Goal: Navigation & Orientation: Find specific page/section

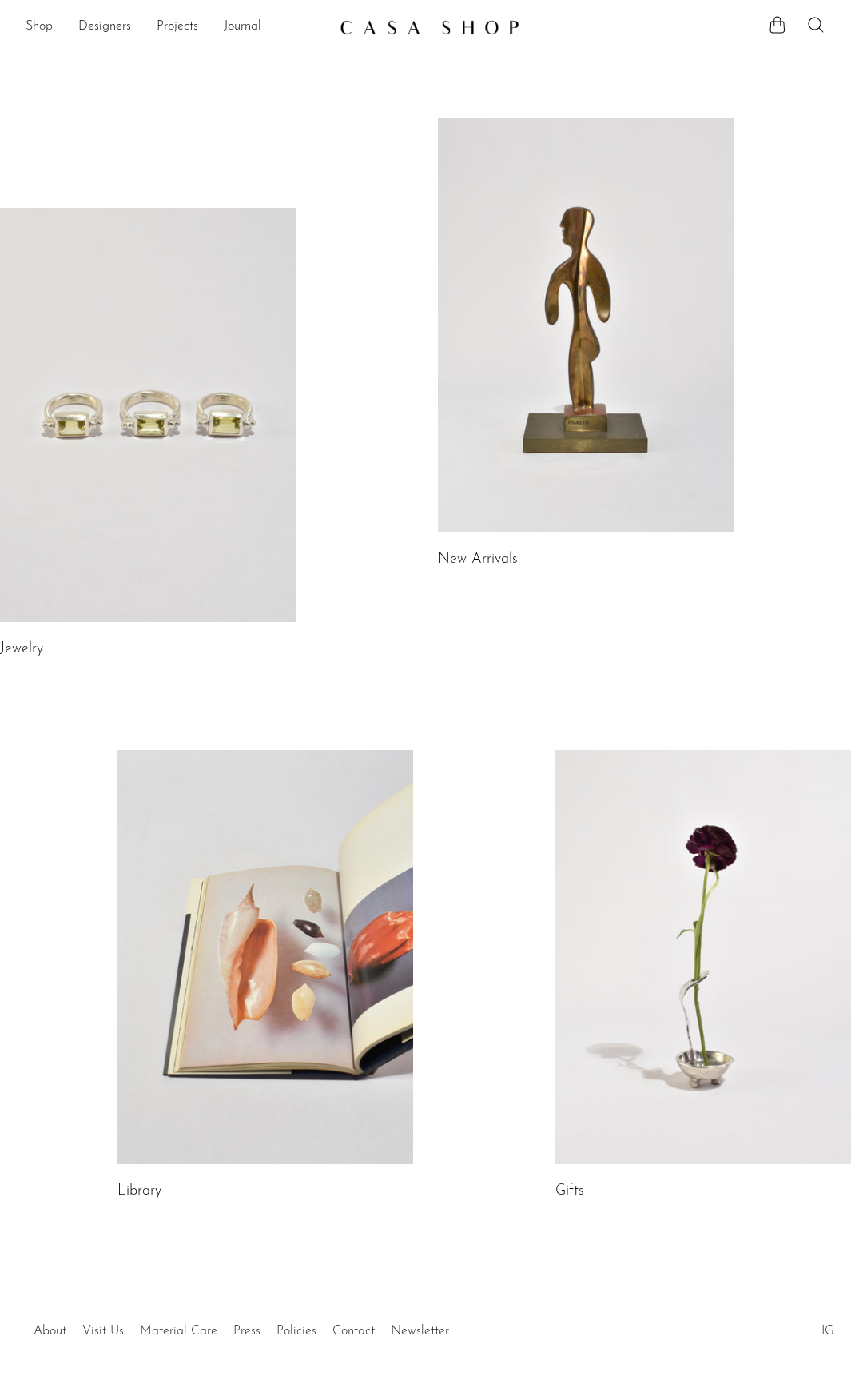
click at [36, 24] on link "Shop" at bounding box center [39, 27] width 27 height 21
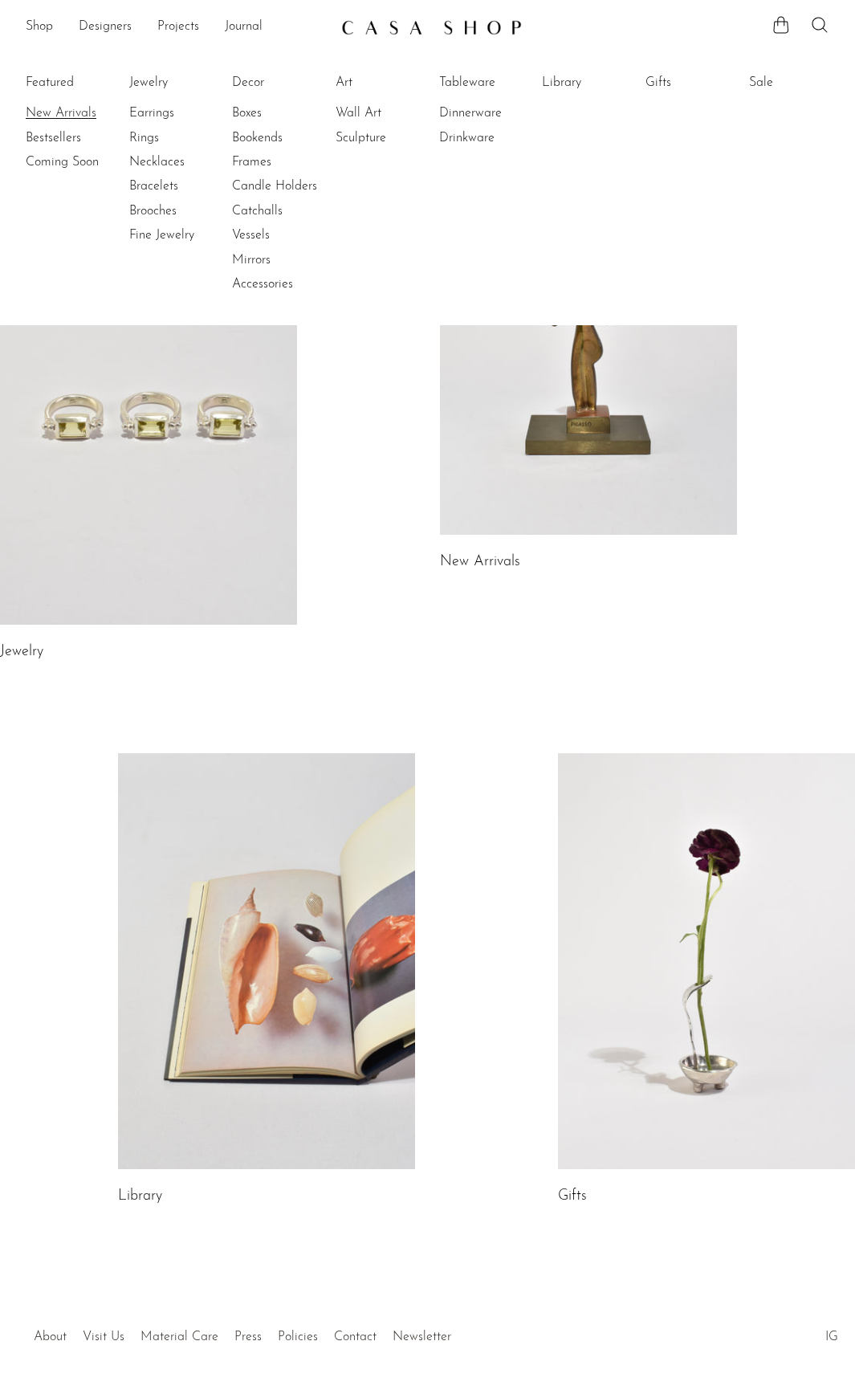
click at [55, 112] on link "New Arrivals" at bounding box center [86, 113] width 120 height 18
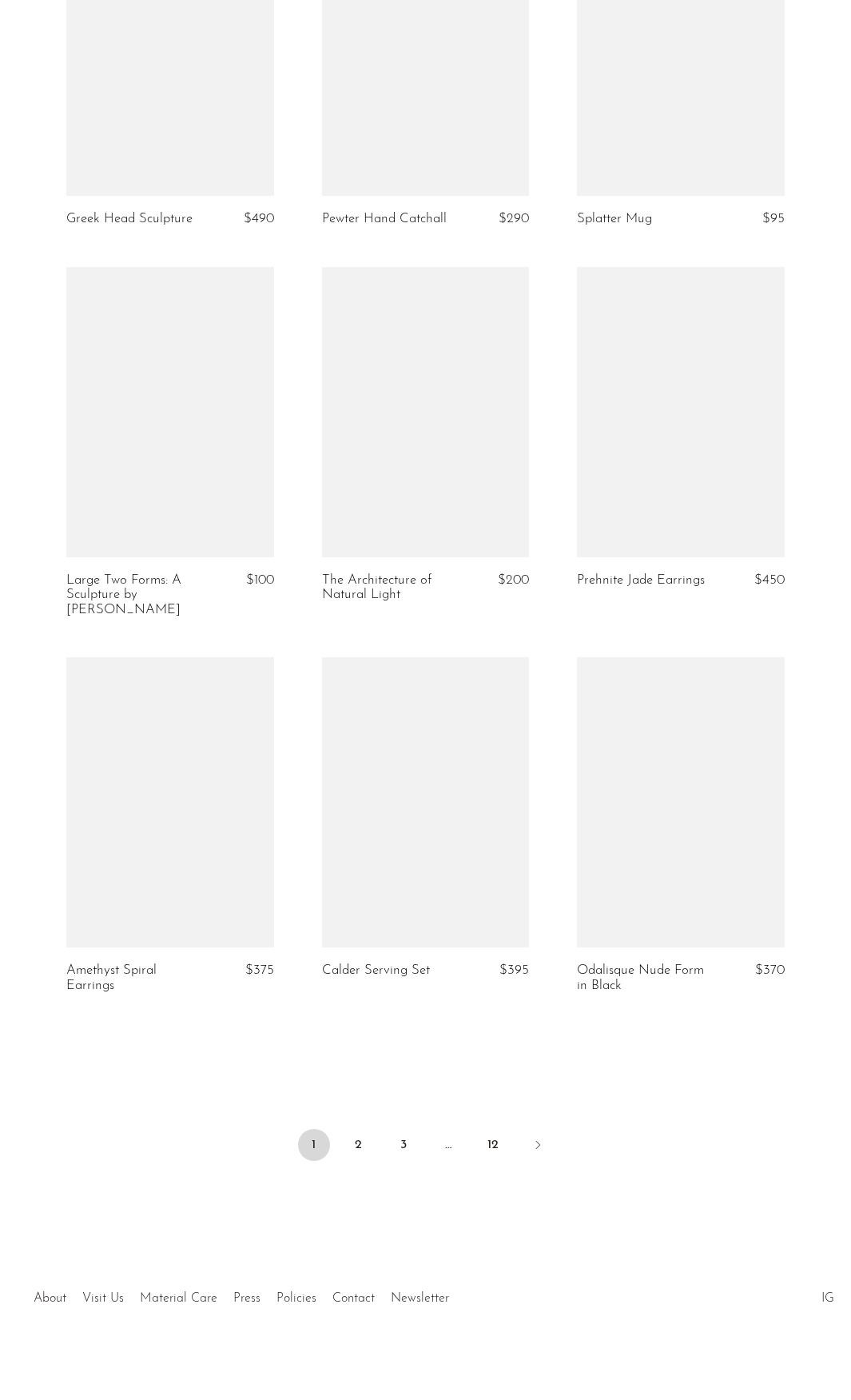
scroll to position [3616, 0]
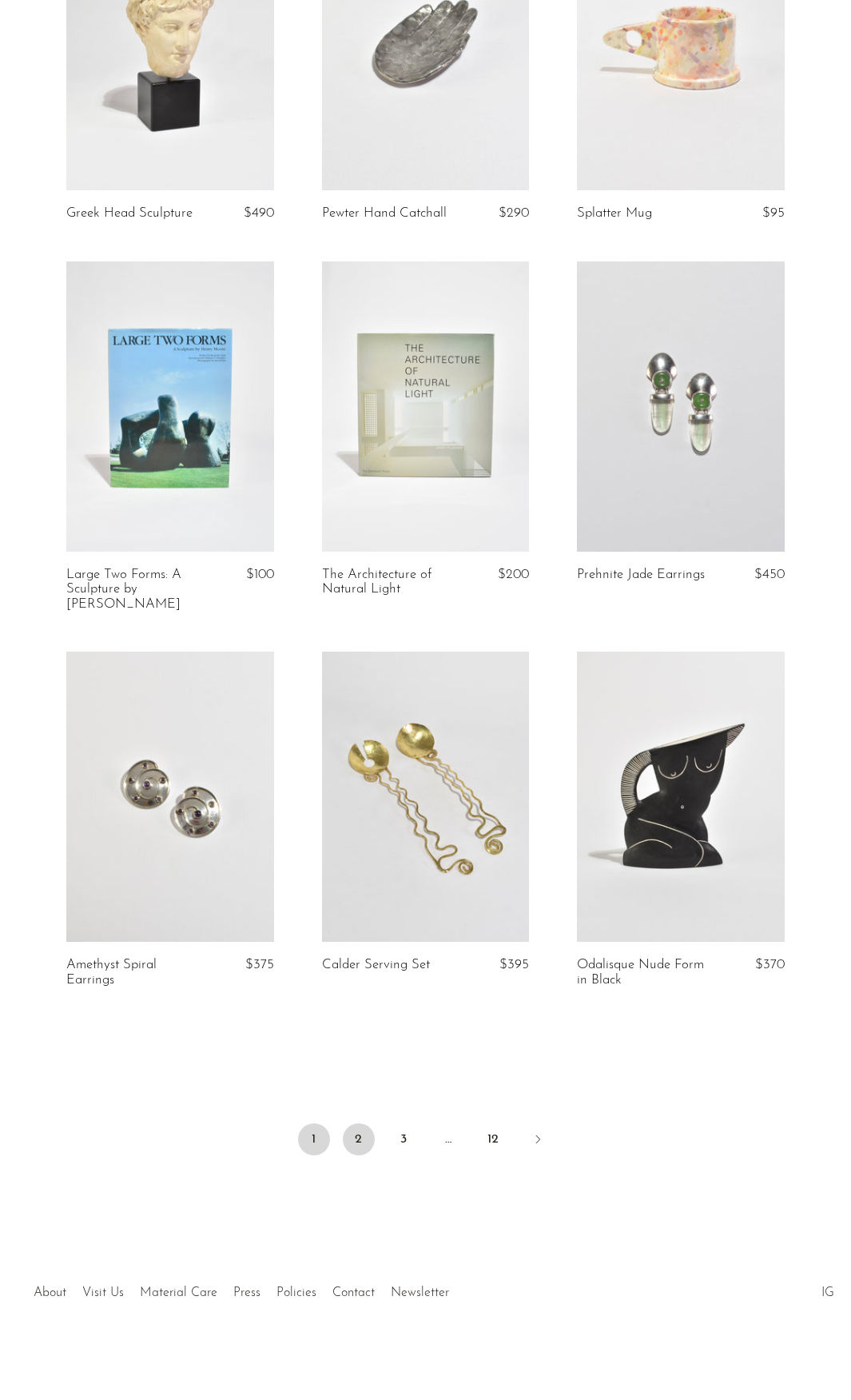
click at [350, 1130] on link "2" at bounding box center [358, 1139] width 32 height 32
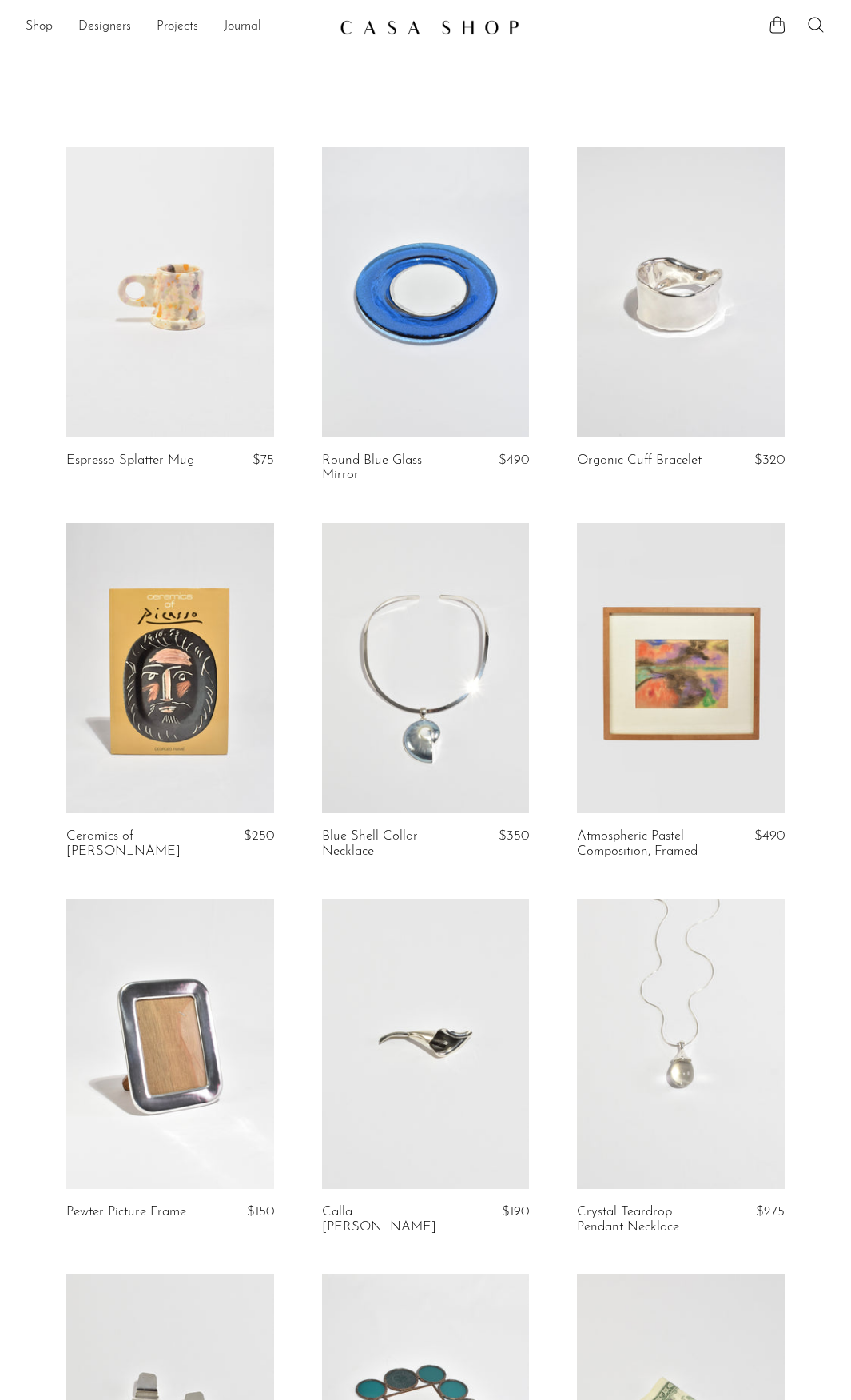
drag, startPoint x: 32, startPoint y: 521, endPoint x: 77, endPoint y: 30, distance: 493.1
click at [35, 25] on link "Shop" at bounding box center [39, 27] width 27 height 21
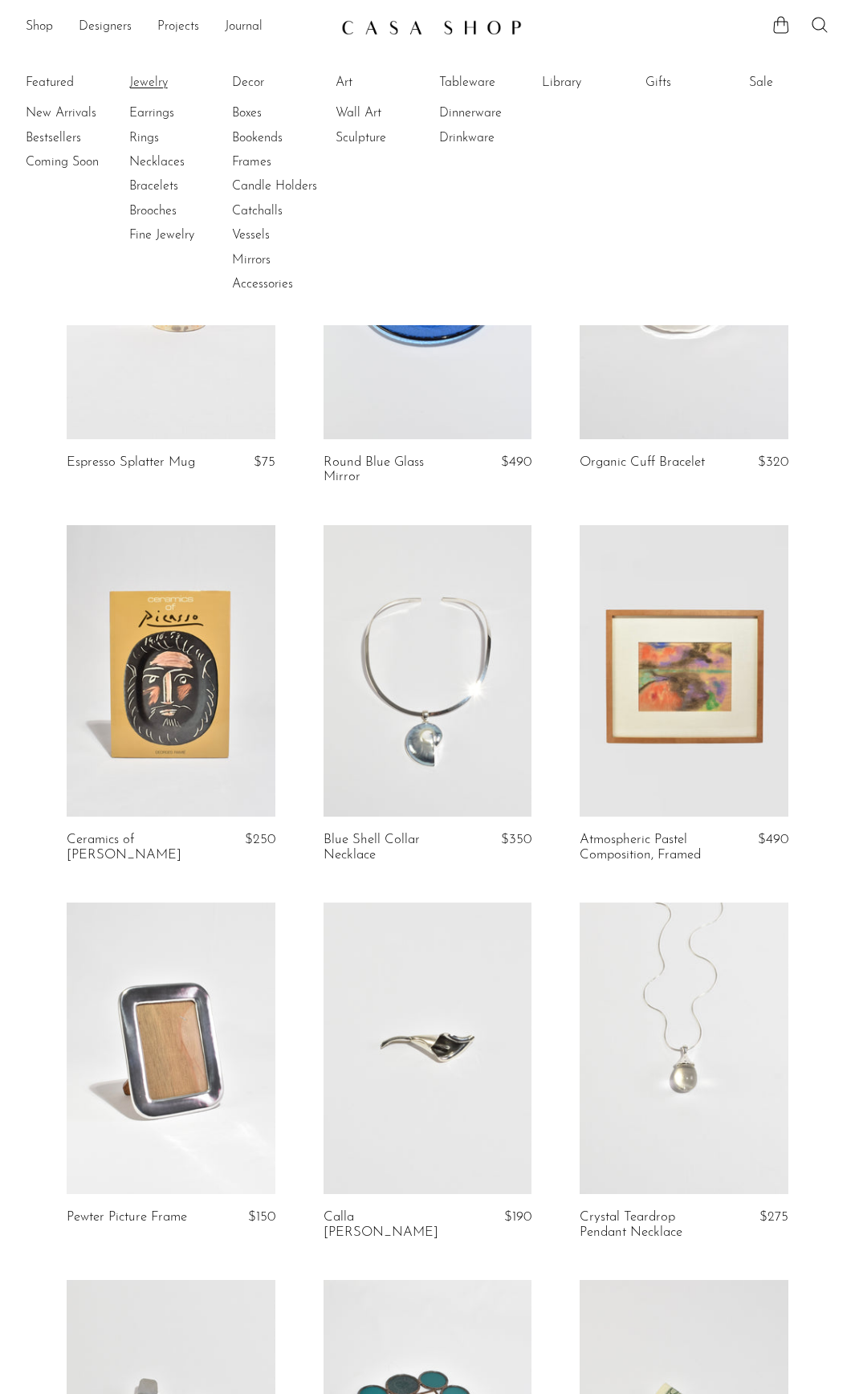
click at [156, 80] on link "Jewelry" at bounding box center [189, 83] width 120 height 18
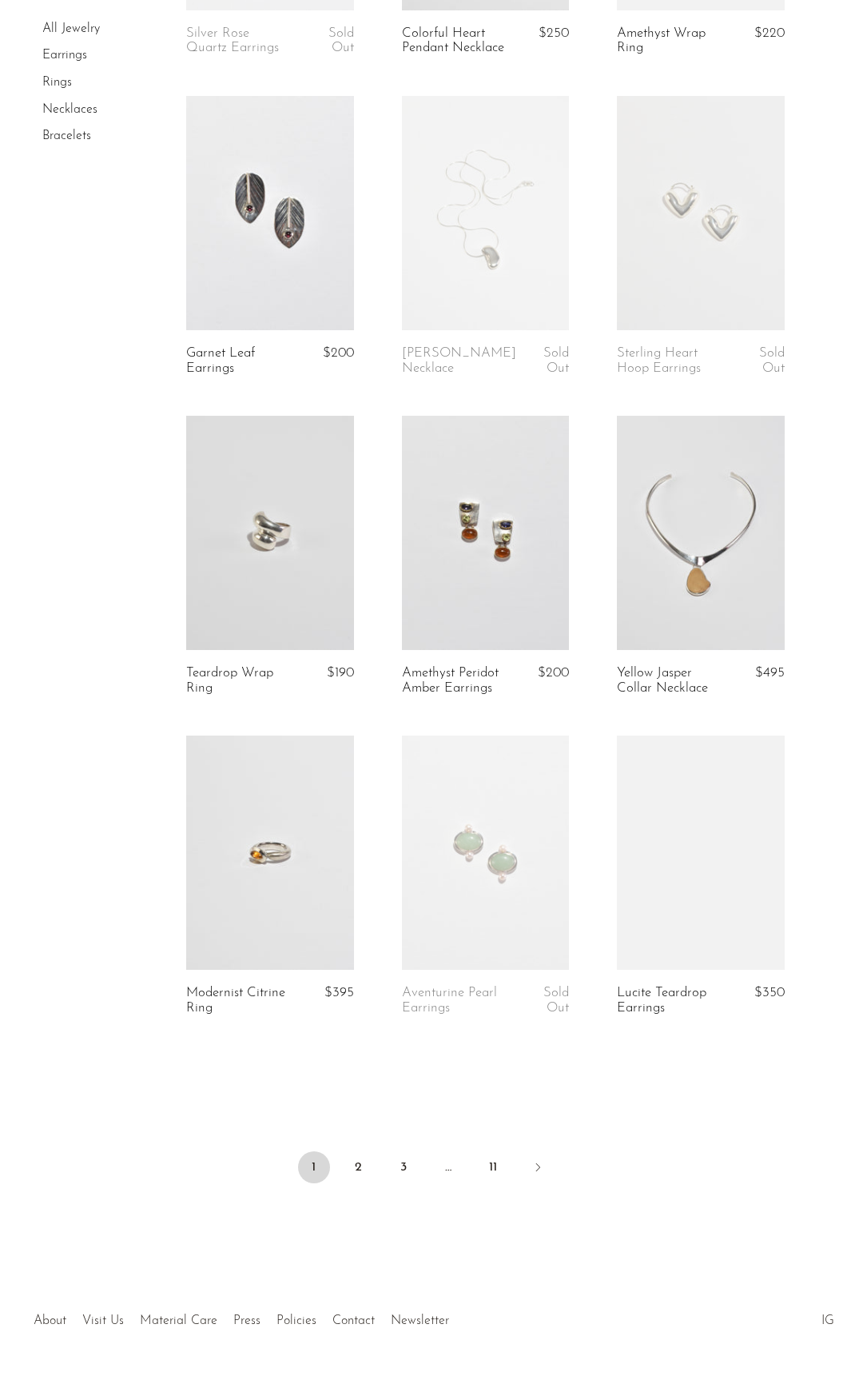
scroll to position [3003, 0]
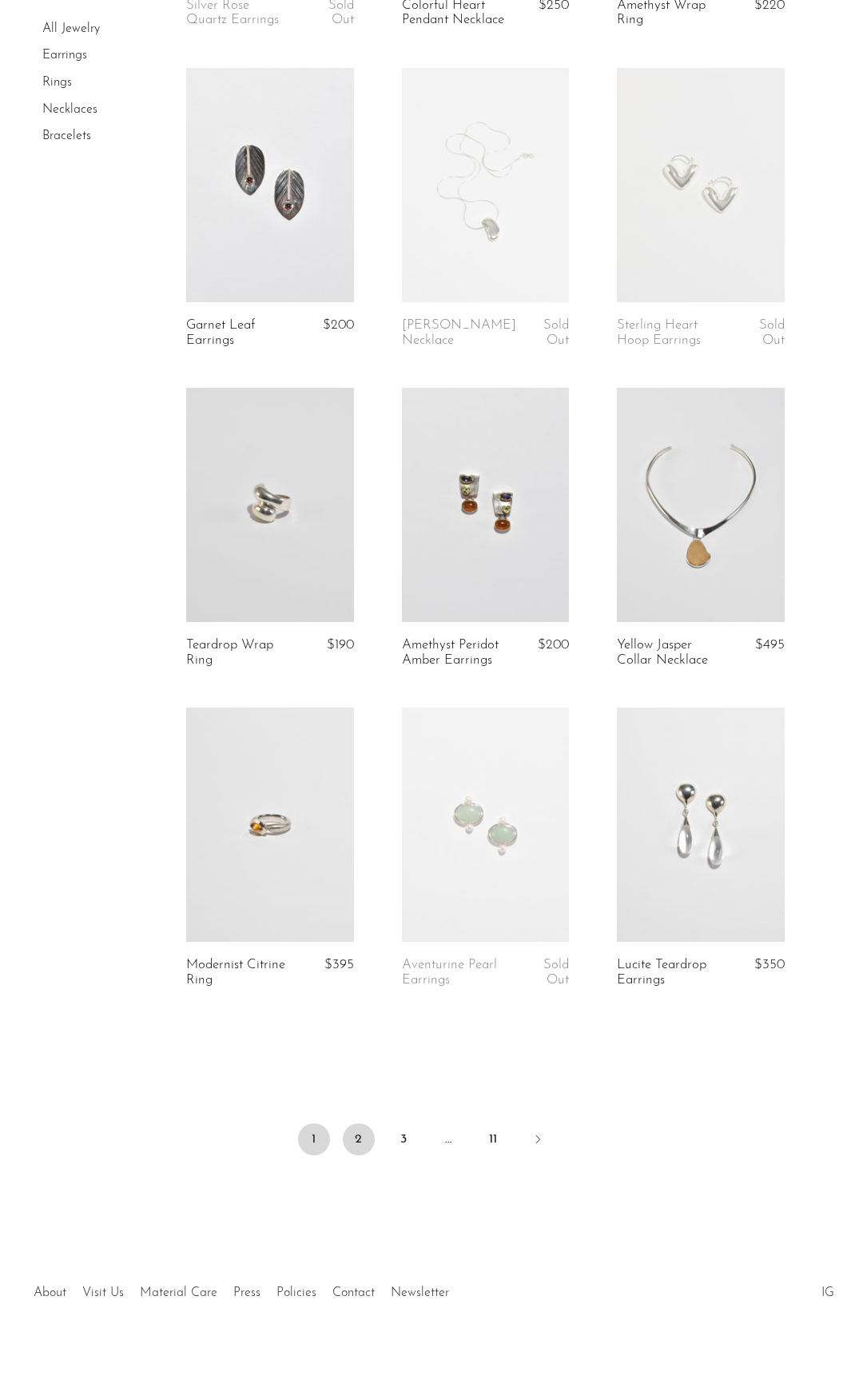
click at [358, 1136] on link "2" at bounding box center [358, 1139] width 32 height 32
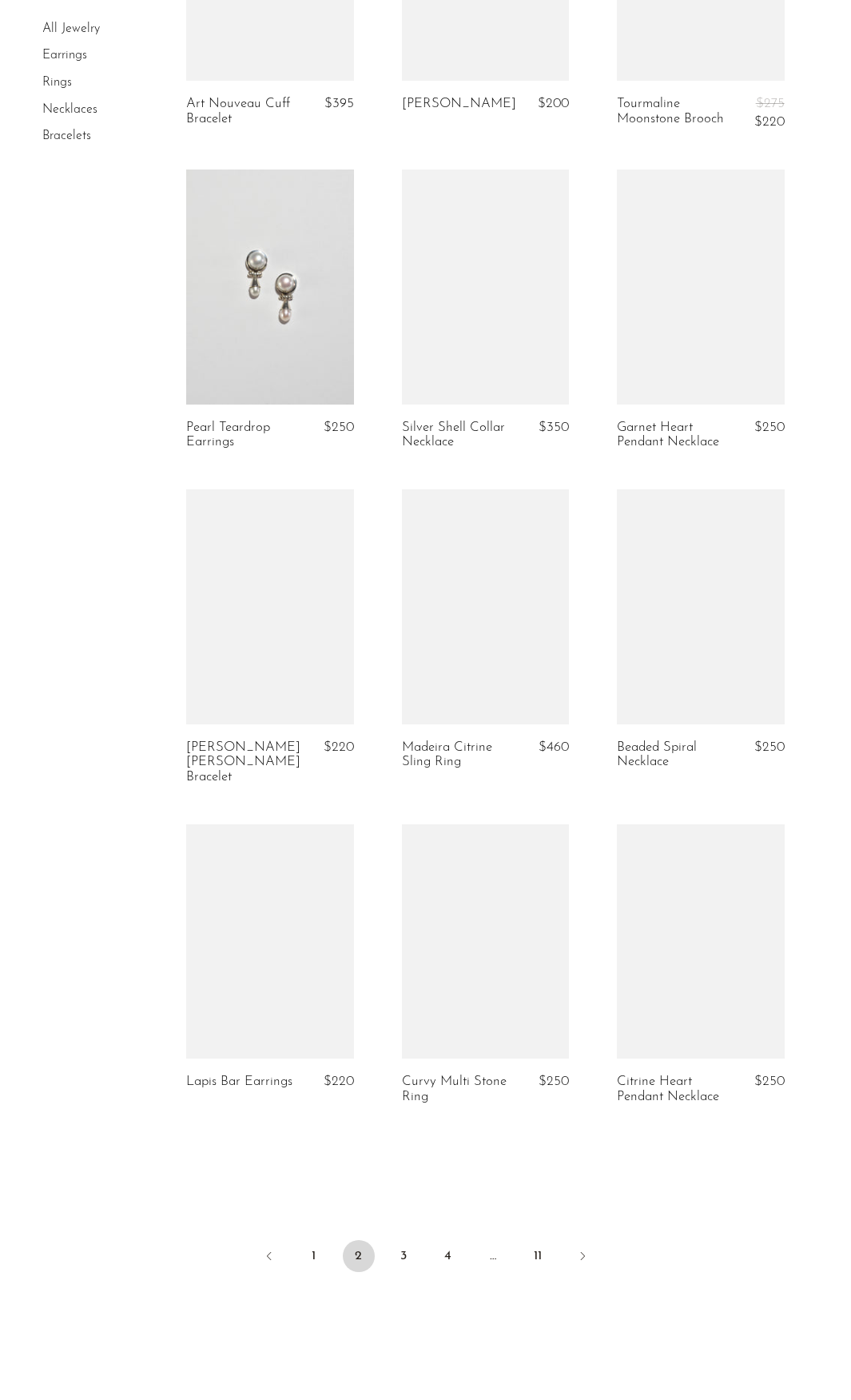
scroll to position [3036, 0]
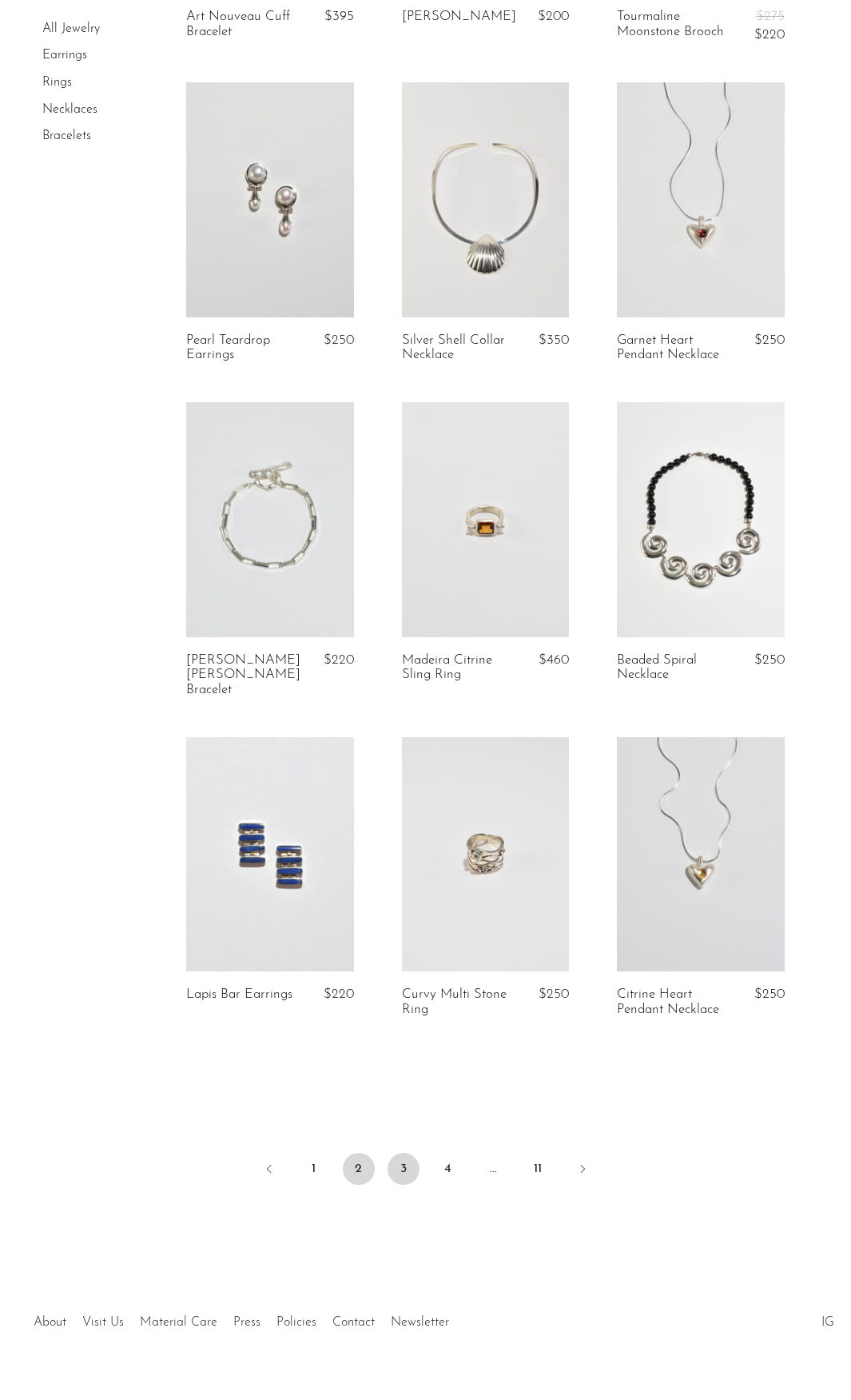
click at [403, 1153] on link "3" at bounding box center [403, 1169] width 32 height 32
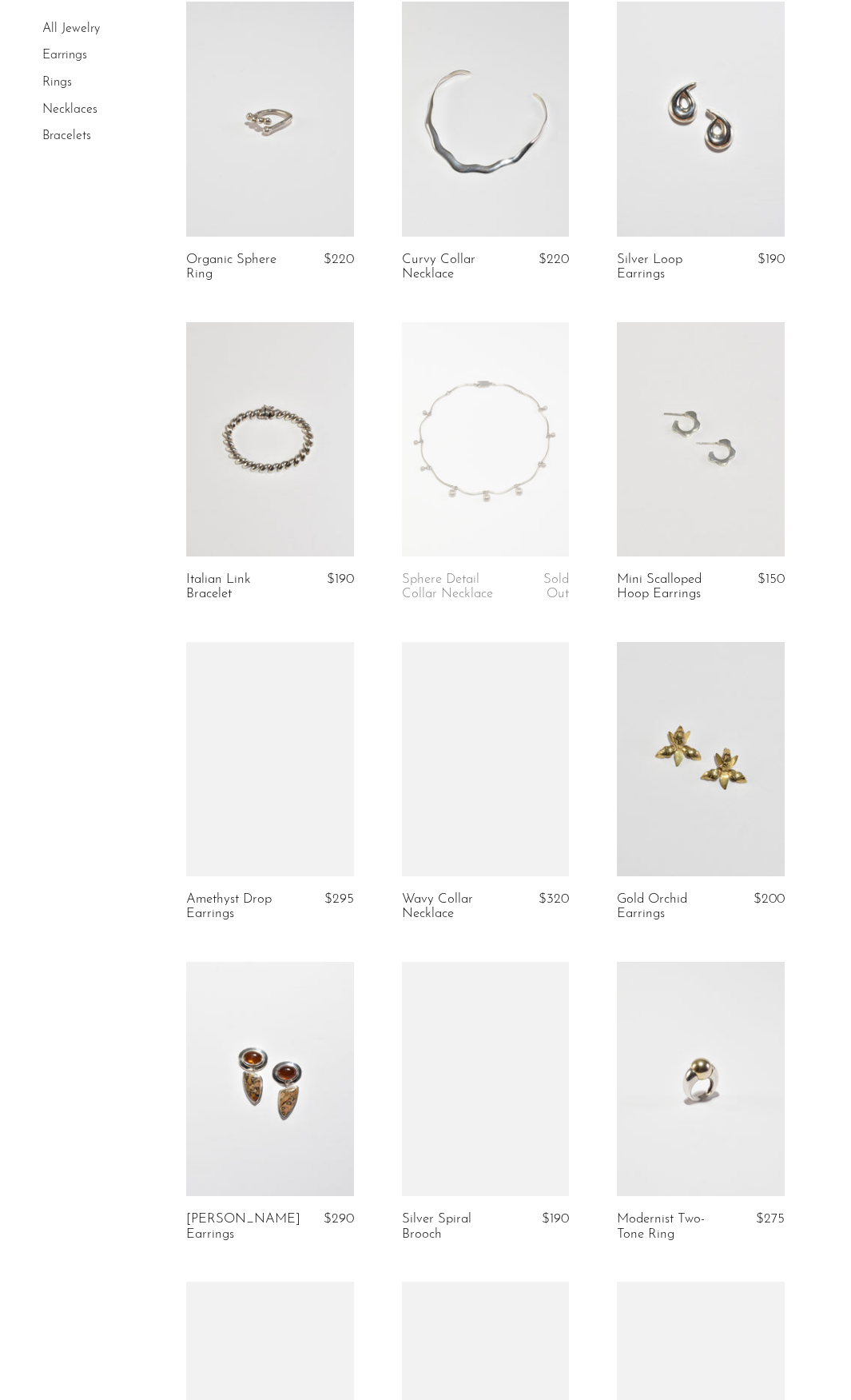
scroll to position [1119, 0]
